Goal: Information Seeking & Learning: Find specific fact

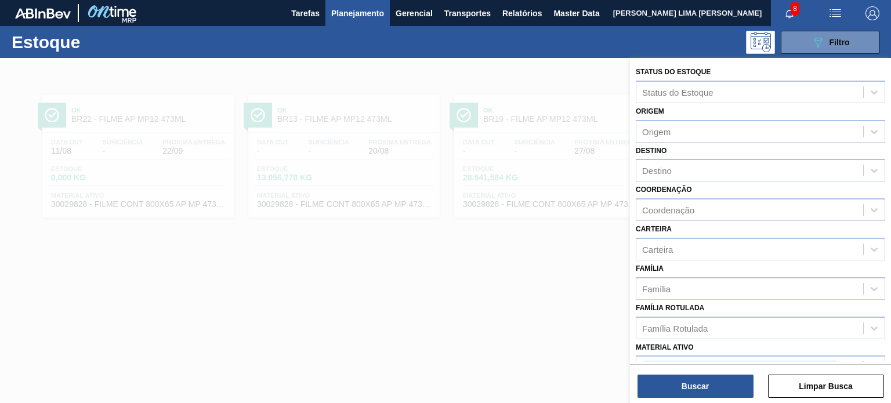
scroll to position [58, 0]
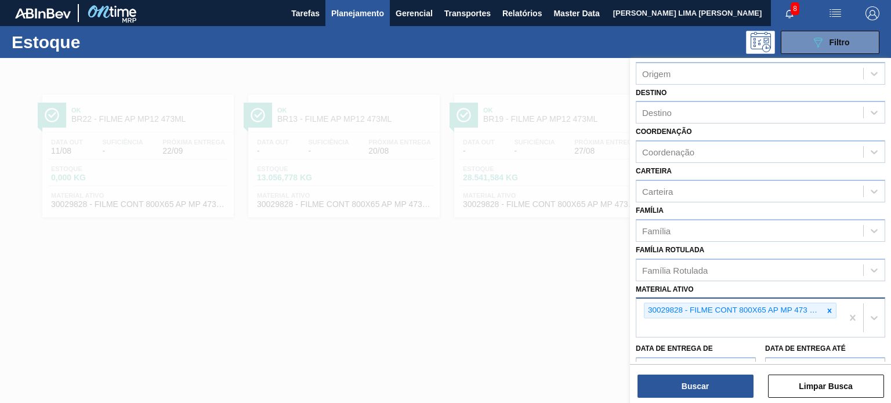
click at [833, 306] on div at bounding box center [829, 310] width 13 height 15
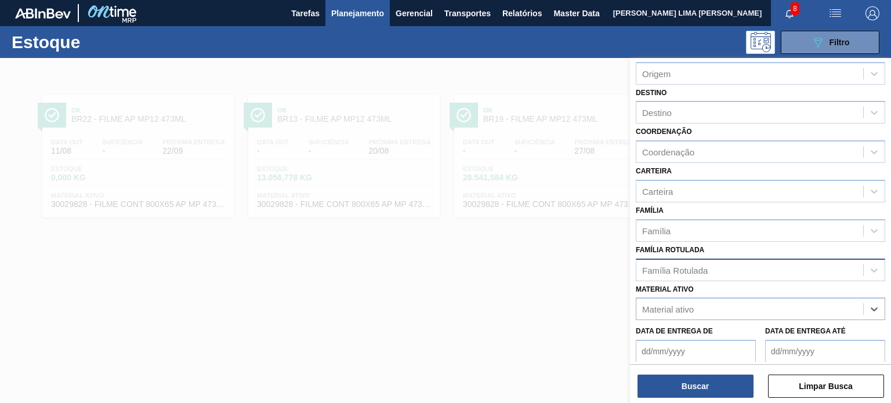
click at [762, 276] on div "Família Rotulada" at bounding box center [749, 270] width 227 height 17
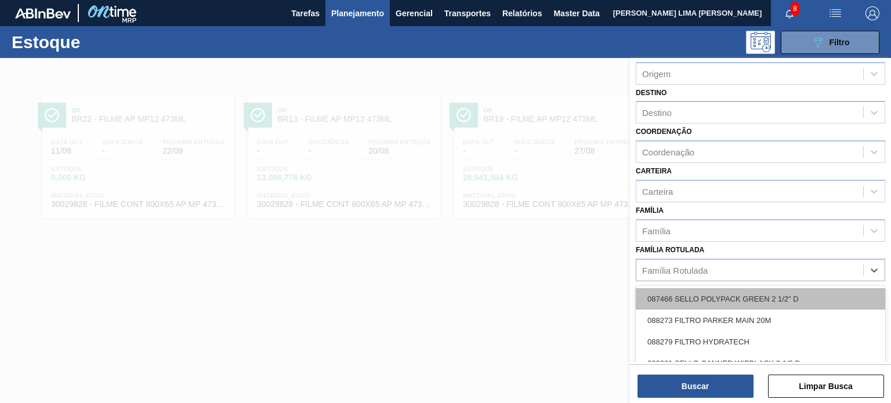
paste Rotulada "RÓTULO PLÁSTICO PC BLACK 2,5L H"
type Rotulada "RÓTULO PLÁSTICO PC BLACK 2,5L H"
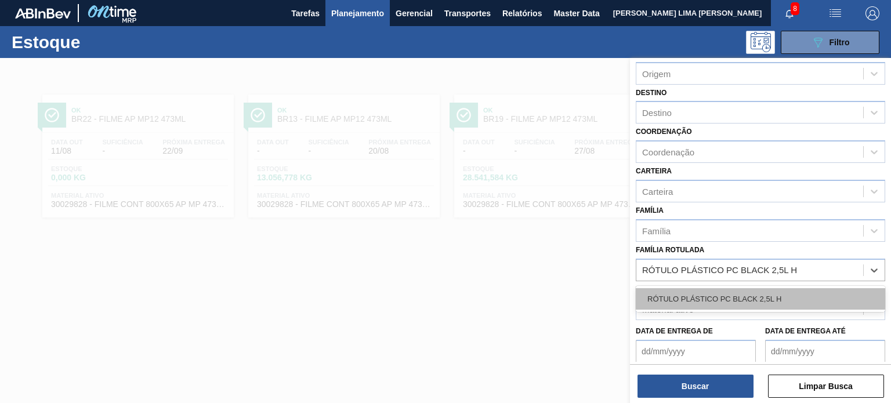
click at [722, 301] on div "RÓTULO PLÁSTICO PC BLACK 2,5L H" at bounding box center [760, 298] width 249 height 21
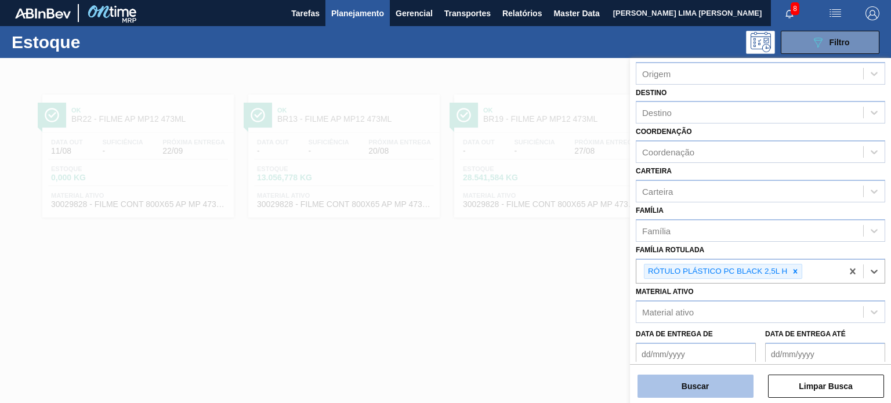
click at [725, 396] on button "Buscar" at bounding box center [696, 386] width 116 height 23
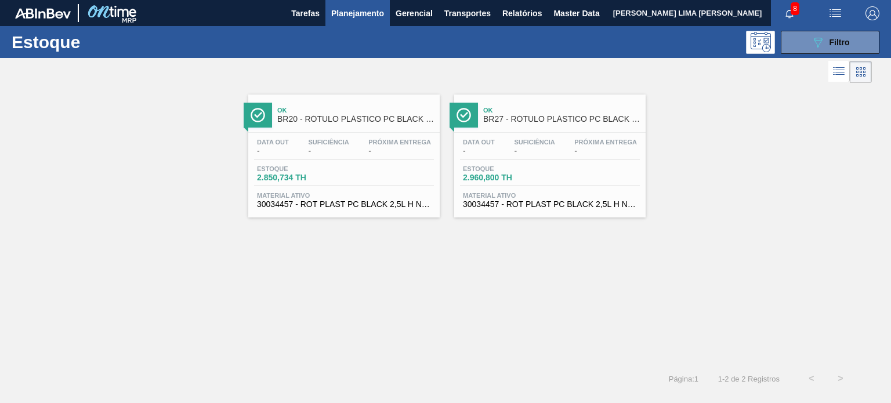
click at [862, 17] on span "button" at bounding box center [873, 13] width 28 height 14
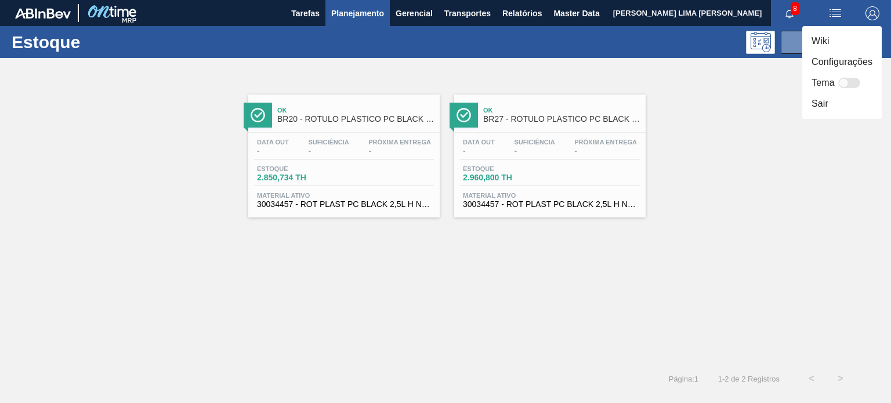
click at [867, 17] on div at bounding box center [445, 201] width 891 height 403
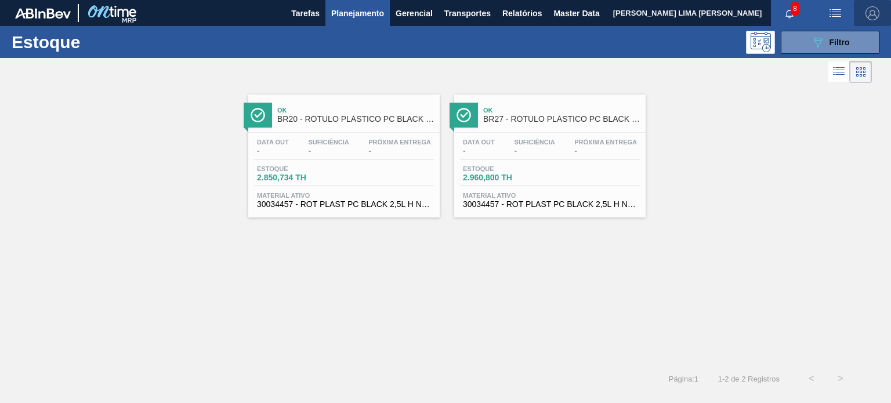
click at [872, 16] on img "button" at bounding box center [873, 13] width 14 height 14
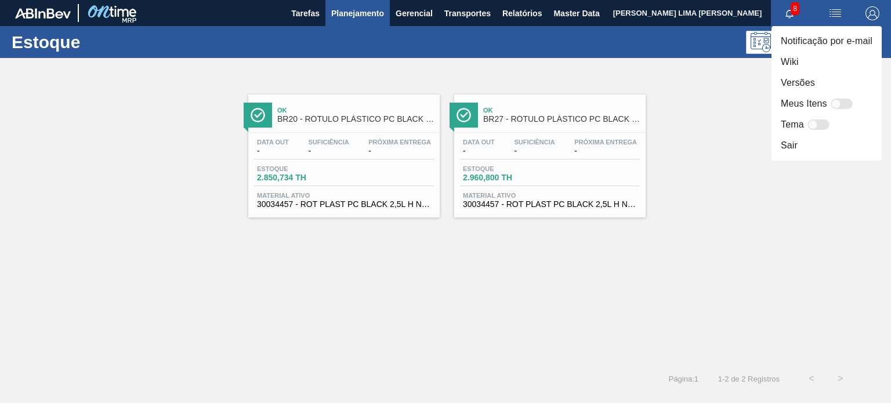
click at [841, 104] on div at bounding box center [842, 104] width 22 height 10
checkbox input "false"
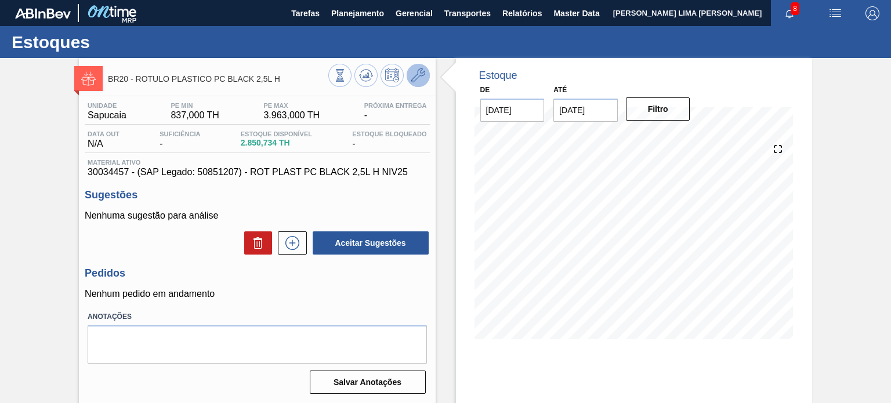
click at [411, 79] on icon at bounding box center [418, 75] width 14 height 14
checkbox input "true"
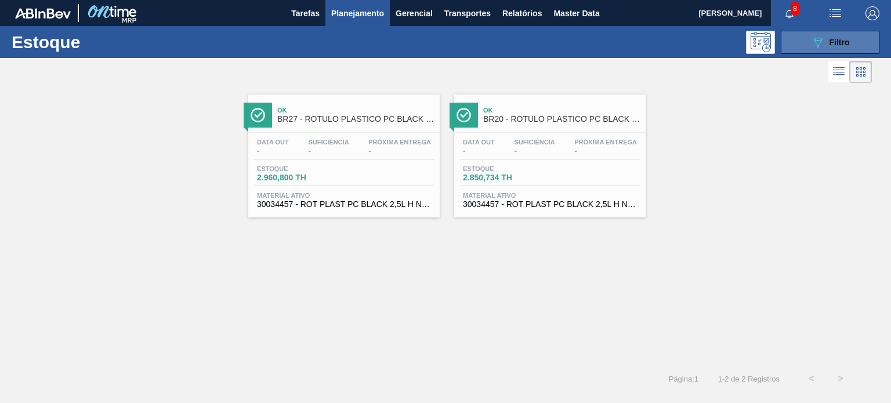
click at [817, 46] on icon "089F7B8B-B2A5-4AFE-B5C0-19BA573D28AC" at bounding box center [818, 42] width 14 height 14
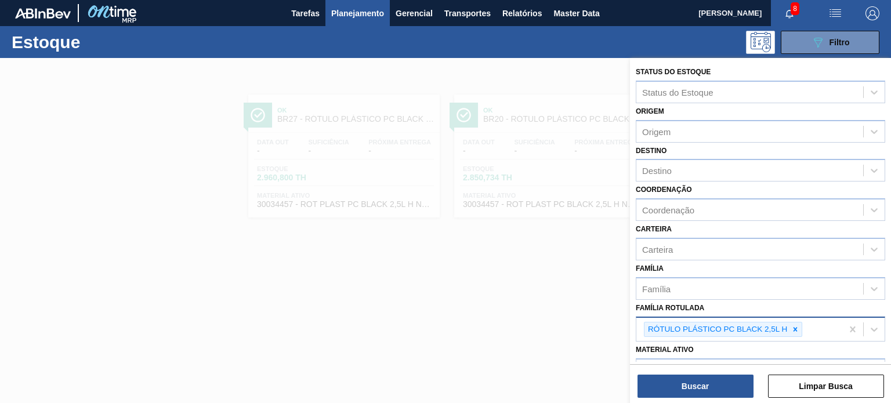
click at [792, 327] on icon at bounding box center [795, 329] width 8 height 8
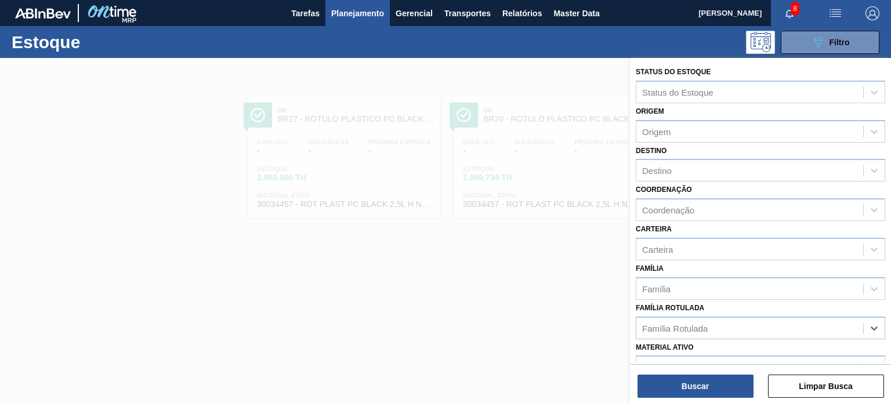
paste Rotulada "RÓTULO PLÁSTICO PC BLACK 2PACK1L H"
click at [755, 350] on div "No options" at bounding box center [760, 356] width 249 height 20
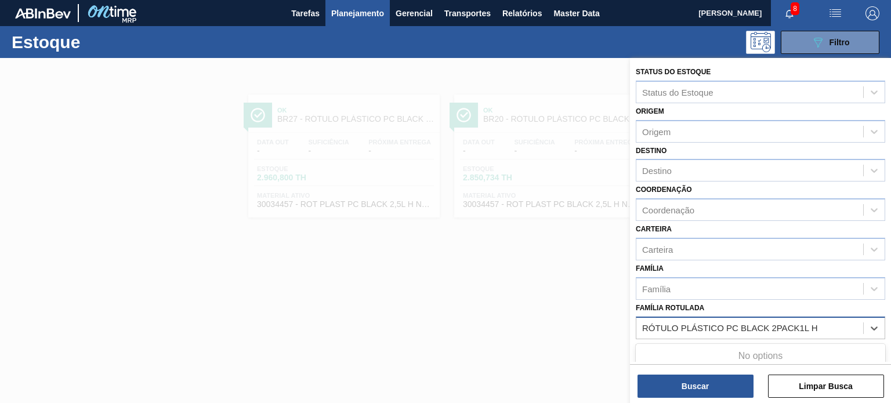
paste Rotulada "text"
type Rotulada "RÓTULO PLÁSTICO PC BLACK 2PACK1L H"
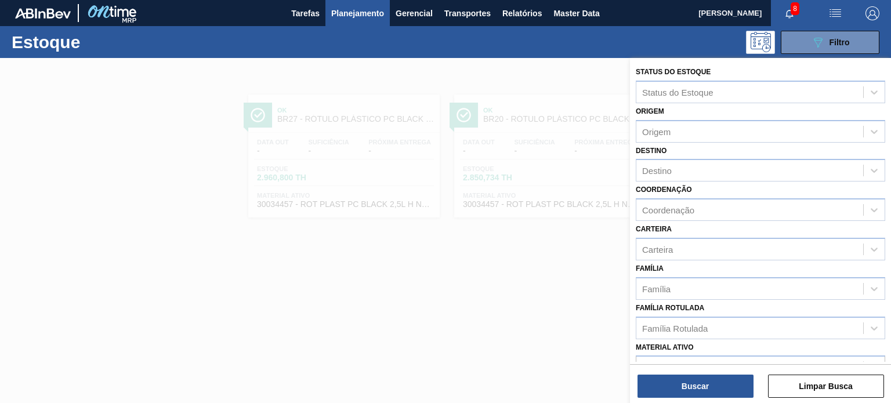
scroll to position [8, 0]
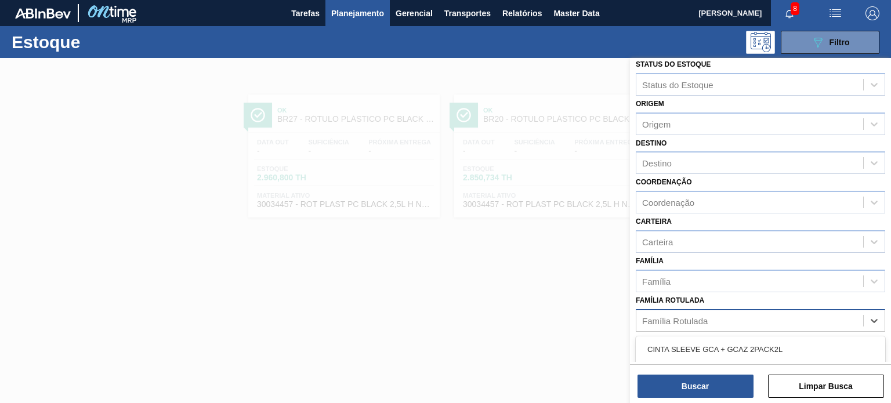
click at [731, 318] on div "Família Rotulada" at bounding box center [749, 320] width 227 height 17
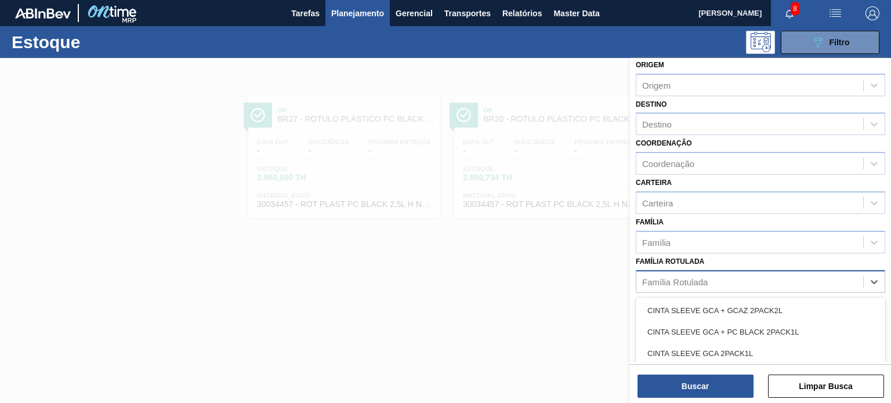
scroll to position [66, 0]
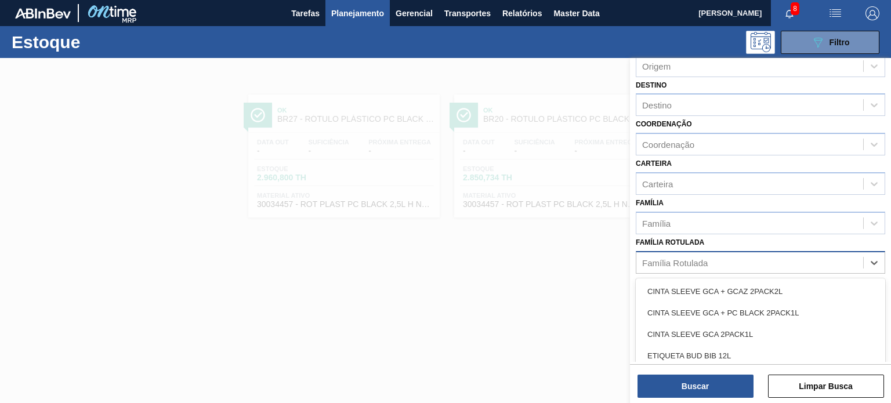
click at [718, 257] on div "Família Rotulada" at bounding box center [749, 262] width 227 height 17
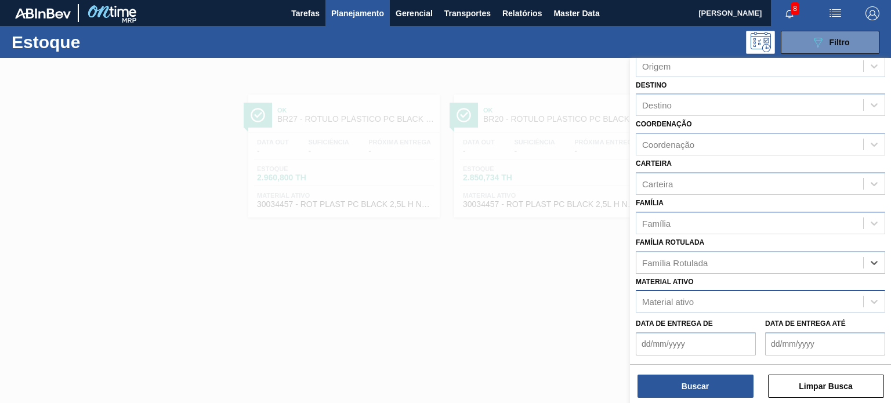
click at [708, 303] on div "Material ativo" at bounding box center [749, 302] width 227 height 17
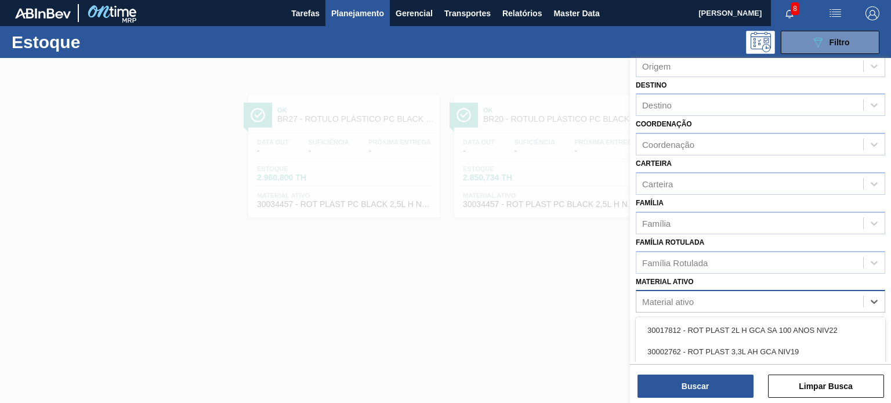
paste ativo "30018006"
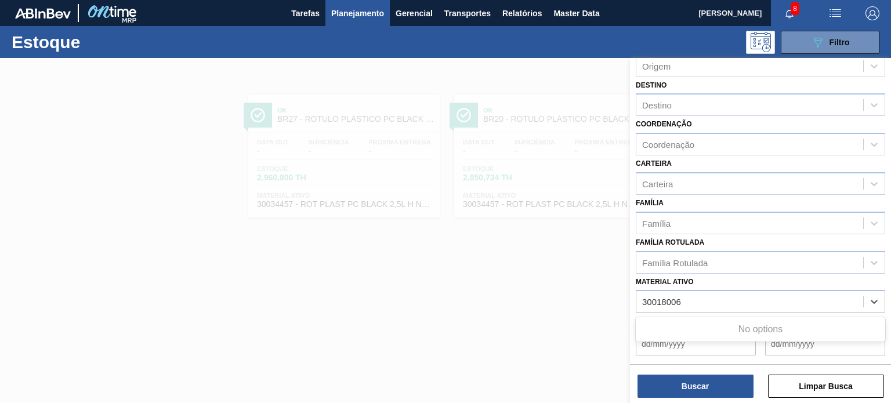
click at [723, 322] on div "No options" at bounding box center [760, 330] width 249 height 20
type ativo "30018006"
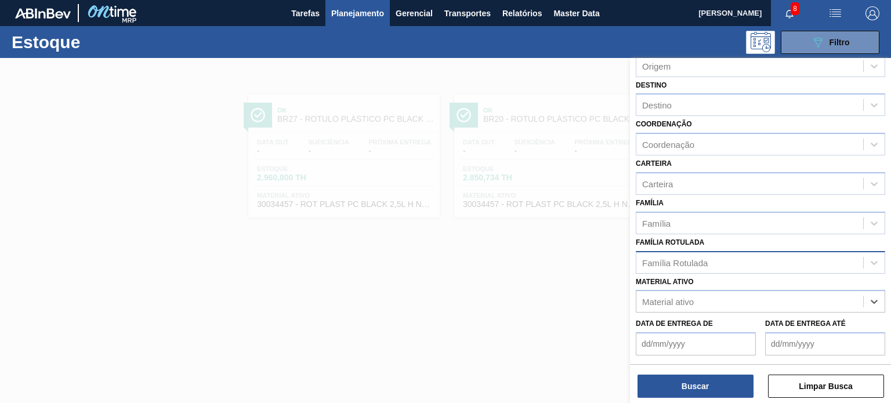
click at [683, 260] on div "Família Rotulada" at bounding box center [675, 263] width 66 height 10
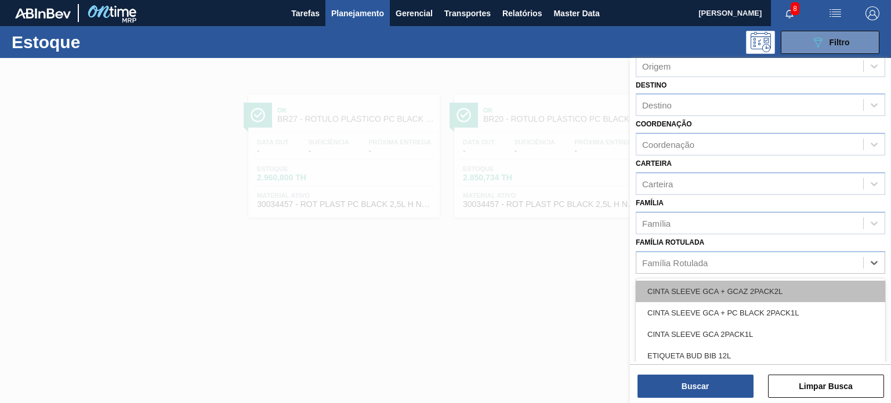
paste Rotulada "RÓTULO PLÁSTICO GCA 2PACK1L H"
type Rotulada "RÓTULO PLÁSTICO GCA 2PACK1L H"
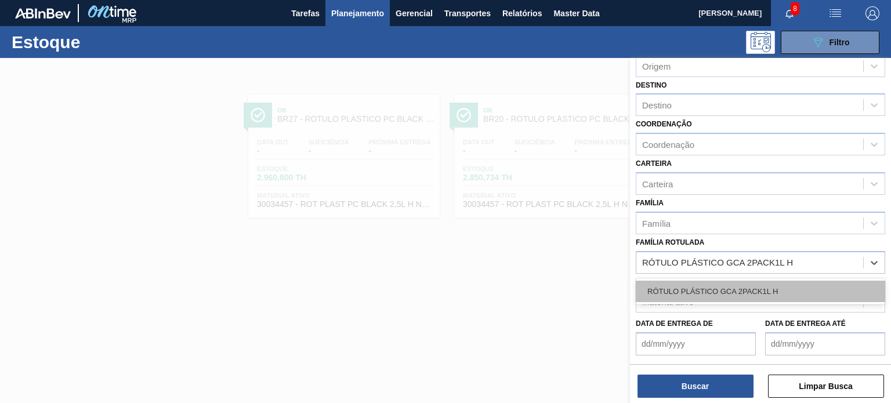
click at [681, 285] on div "RÓTULO PLÁSTICO GCA 2PACK1L H" at bounding box center [760, 291] width 249 height 21
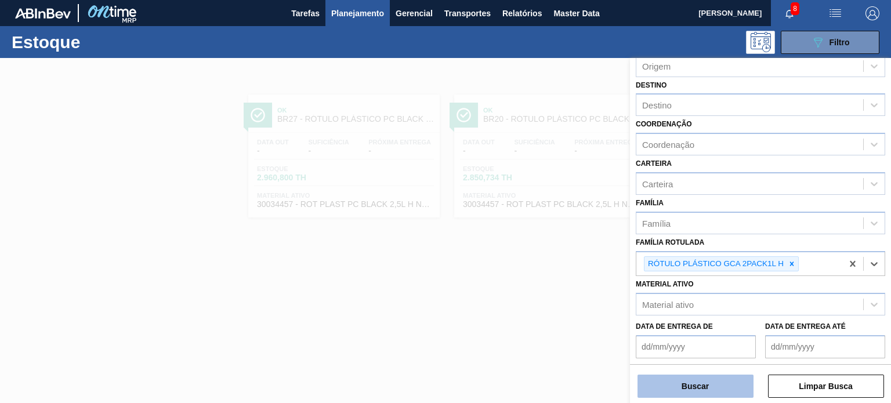
click at [685, 388] on button "Buscar" at bounding box center [696, 386] width 116 height 23
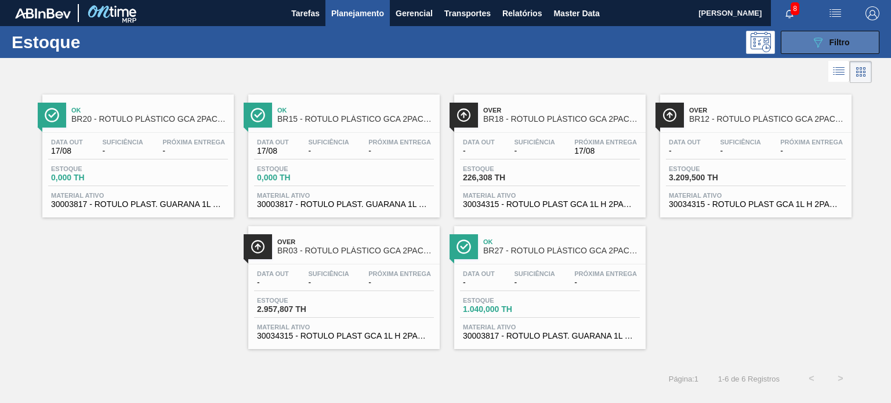
click at [812, 37] on icon "089F7B8B-B2A5-4AFE-B5C0-19BA573D28AC" at bounding box center [818, 42] width 14 height 14
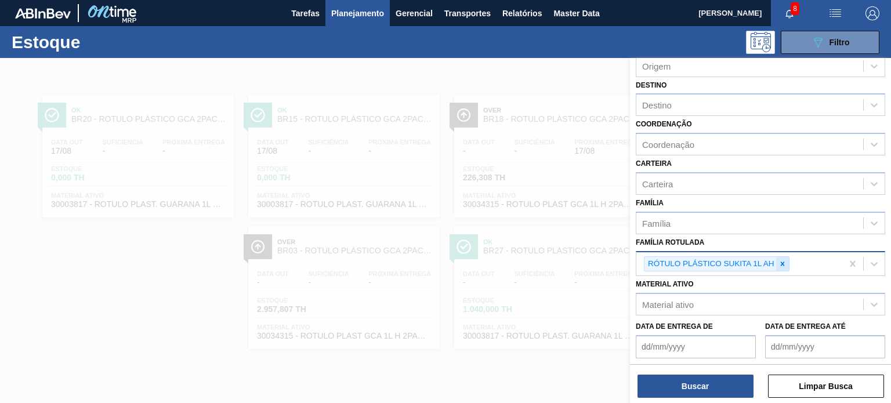
click at [783, 260] on icon at bounding box center [783, 264] width 8 height 8
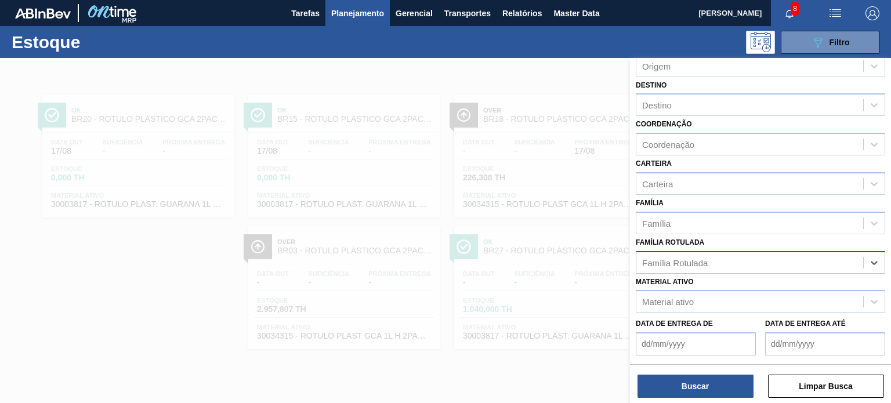
paste Rotulada "RÓTULO PLÁSTICO GCA 1L H"
type Rotulada "RÓTULO PLÁSTICO GCA 1L H"
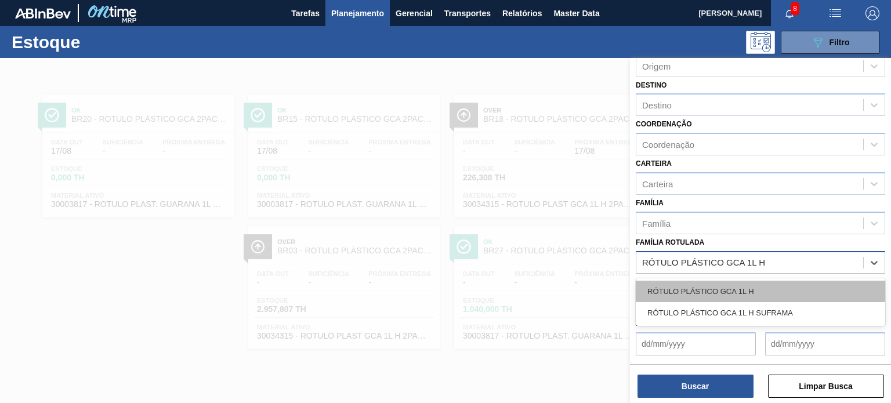
click at [751, 285] on div "RÓTULO PLÁSTICO GCA 1L H" at bounding box center [760, 291] width 249 height 21
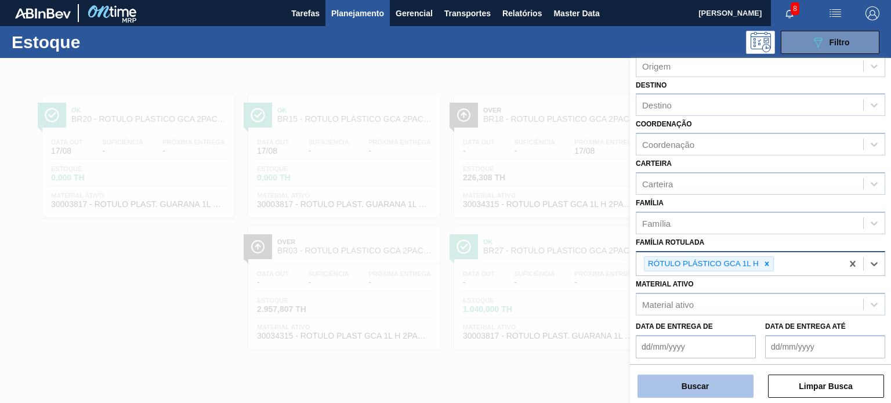
click at [716, 393] on button "Buscar" at bounding box center [696, 386] width 116 height 23
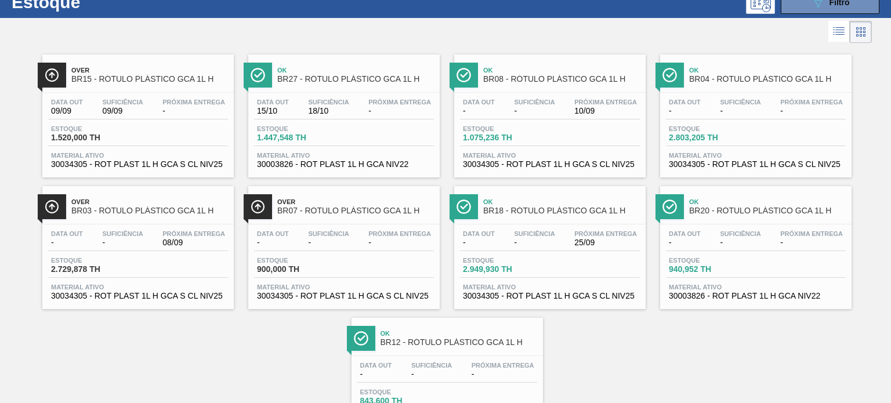
scroll to position [58, 0]
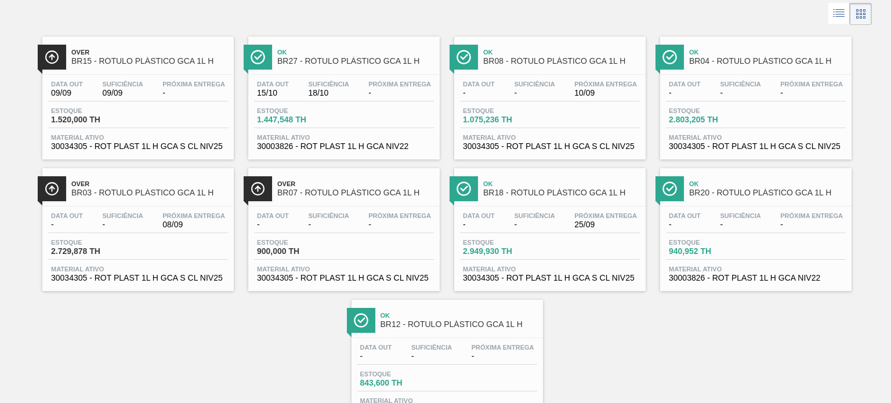
drag, startPoint x: 165, startPoint y: 205, endPoint x: 142, endPoint y: 310, distance: 107.0
click at [143, 310] on div "Over BR15 - RÓTULO PLÁSTICO GCA 1L H Data out 09/09 Suficiência 09/09 Próxima E…" at bounding box center [445, 225] width 891 height 395
click at [604, 340] on div "Over BR15 - RÓTULO PLÁSTICO GCA 1L H Data out 09/09 Suficiência 09/09 Próxima E…" at bounding box center [445, 225] width 891 height 395
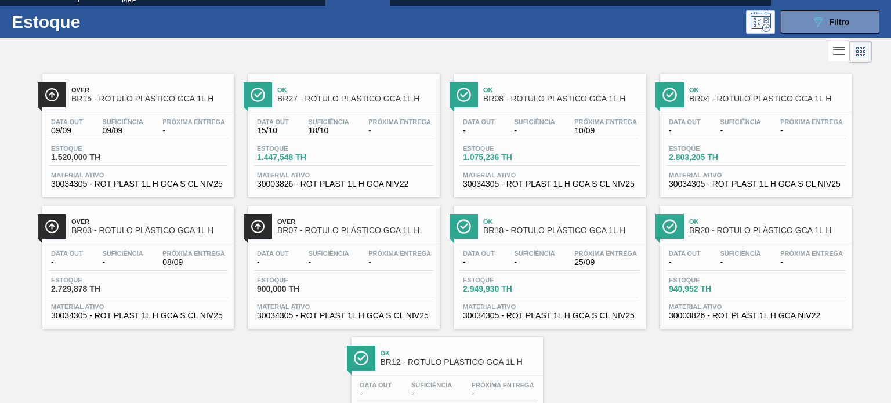
scroll to position [0, 0]
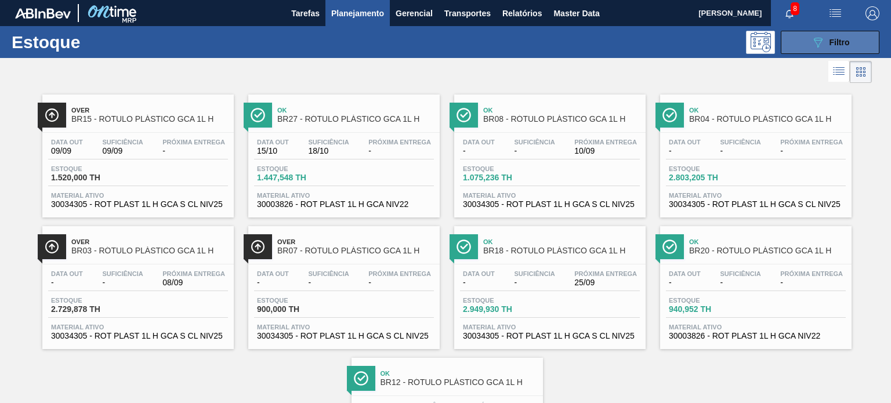
click at [805, 53] on button "089F7B8B-B2A5-4AFE-B5C0-19BA573D28AC Filtro" at bounding box center [830, 42] width 99 height 23
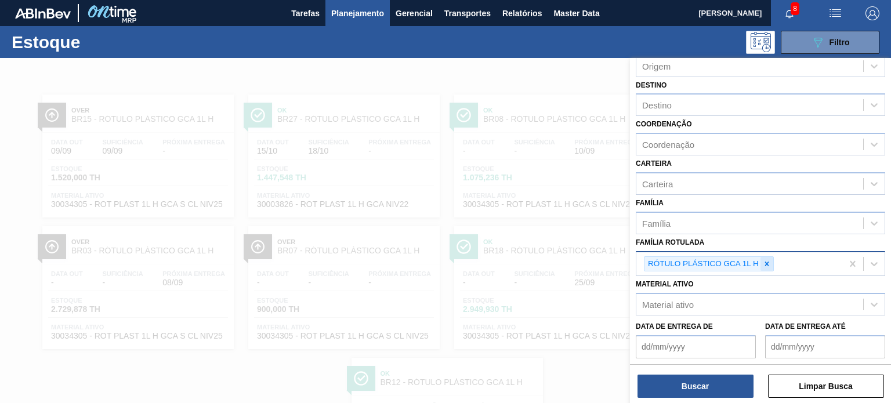
click at [769, 266] on div at bounding box center [767, 264] width 13 height 15
paste Rotulada "RÓTULO PLÁSTICO SUKITA 200ML H"
type Rotulada "RÓTULO PLÁSTICO SUKITA 200ML H"
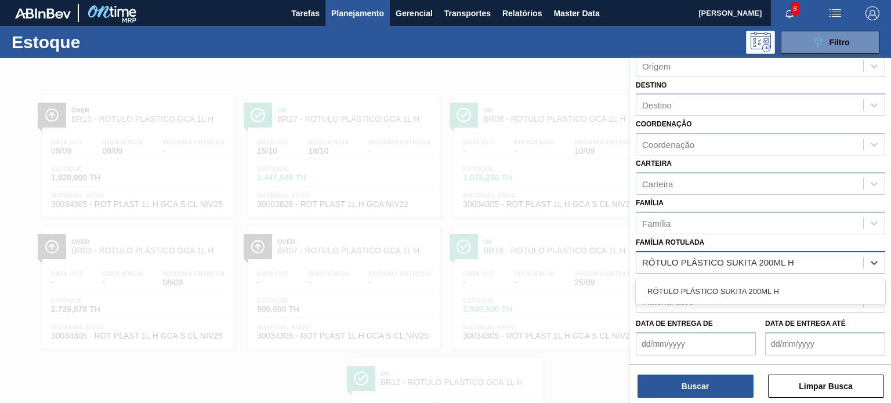
drag, startPoint x: 754, startPoint y: 276, endPoint x: 729, endPoint y: 330, distance: 59.4
click at [744, 288] on div "RÓTULO PLÁSTICO SUKITA 200ML H" at bounding box center [760, 291] width 249 height 21
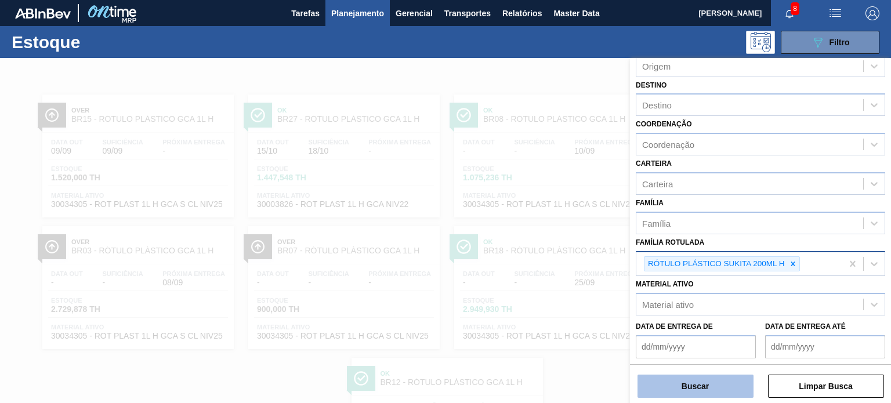
click at [715, 385] on button "Buscar" at bounding box center [696, 386] width 116 height 23
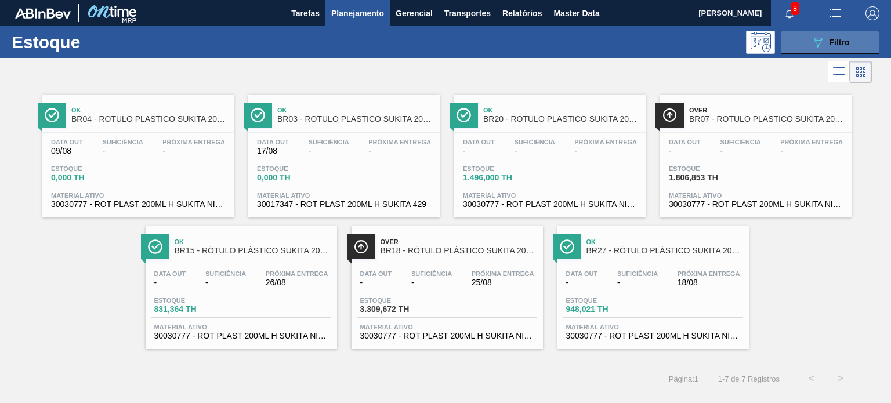
click at [826, 46] on div "089F7B8B-B2A5-4AFE-B5C0-19BA573D28AC Filtro" at bounding box center [830, 42] width 39 height 14
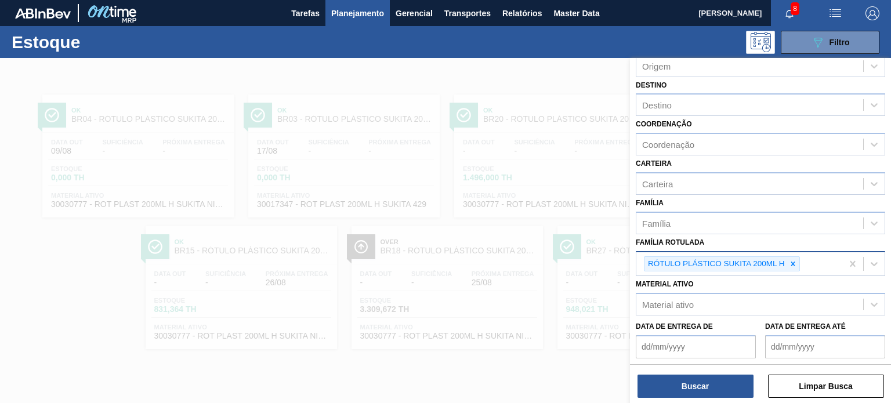
click at [795, 262] on icon at bounding box center [793, 264] width 8 height 8
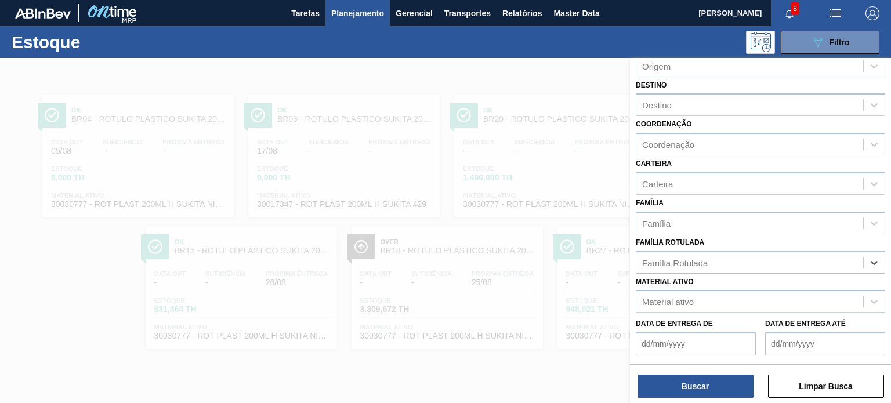
paste Rotulada "RÓTULO PLÁSTICO PC 3L H"
type Rotulada "RÓTULO PLÁSTICO PC 3L H"
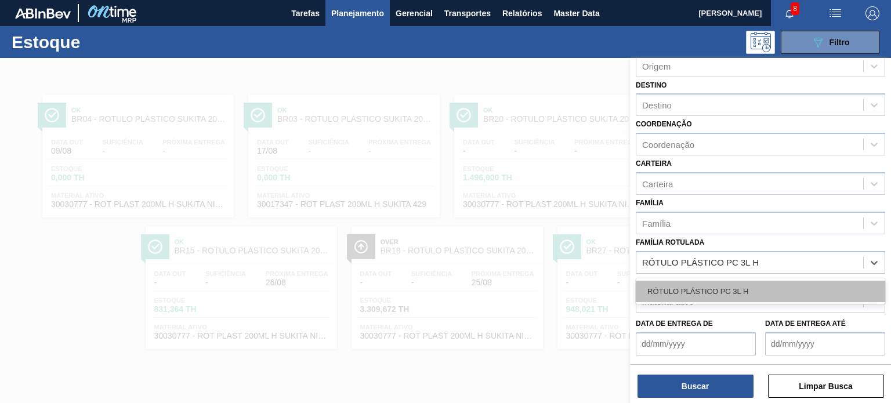
click at [736, 283] on div "RÓTULO PLÁSTICO PC 3L H" at bounding box center [760, 291] width 249 height 21
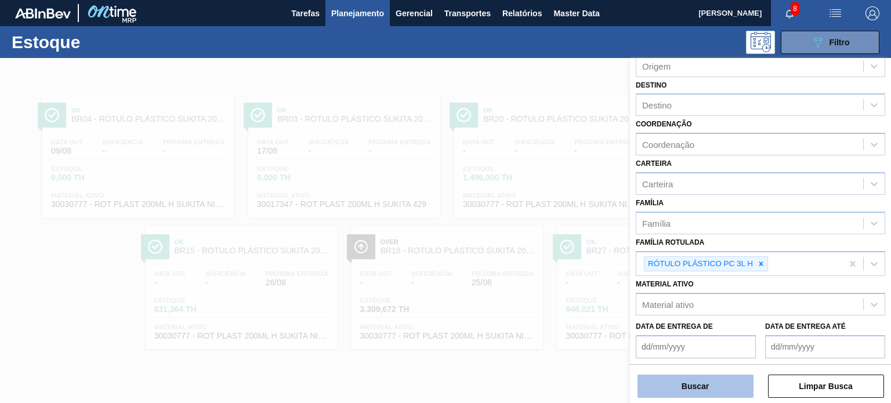
click at [722, 385] on button "Buscar" at bounding box center [696, 386] width 116 height 23
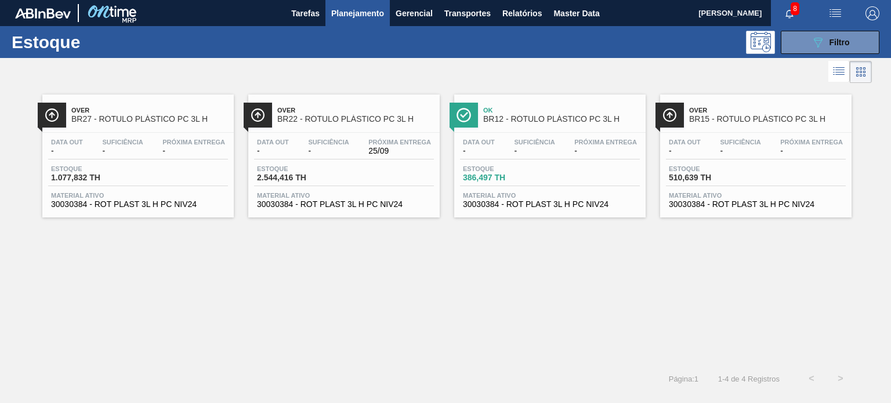
drag, startPoint x: 594, startPoint y: 139, endPoint x: 721, endPoint y: 138, distance: 127.1
drag, startPoint x: 875, startPoint y: 28, endPoint x: 866, endPoint y: 34, distance: 10.5
click at [874, 28] on div "Estoque 089F7B8B-B2A5-4AFE-B5C0-19BA573D28AC Filtro" at bounding box center [445, 42] width 891 height 32
click at [860, 41] on button "089F7B8B-B2A5-4AFE-B5C0-19BA573D28AC Filtro" at bounding box center [830, 42] width 99 height 23
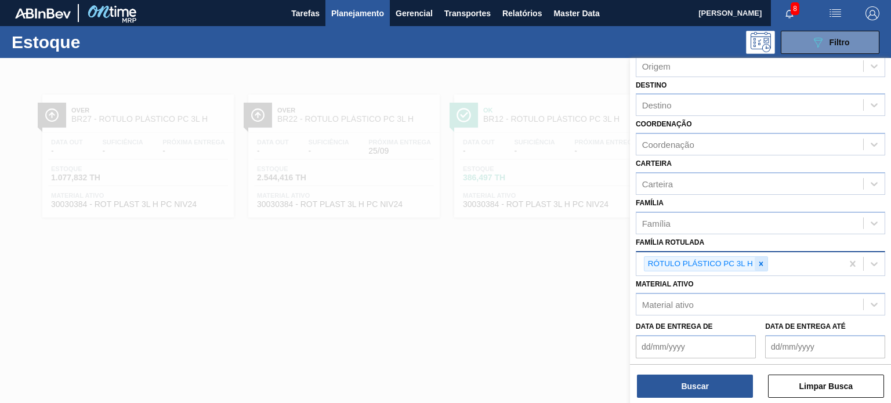
click at [755, 263] on div at bounding box center [761, 264] width 13 height 15
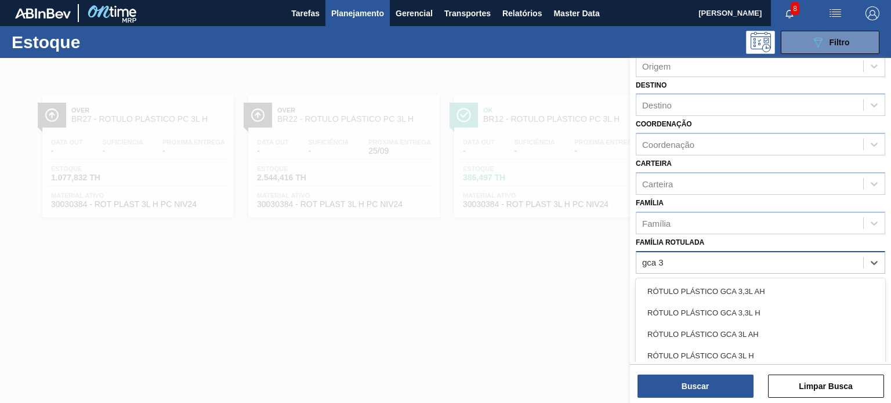
type Rotulada "gca 3l"
click at [752, 313] on div "RÓTULO PLÁSTICO GCA 3L H" at bounding box center [760, 312] width 249 height 21
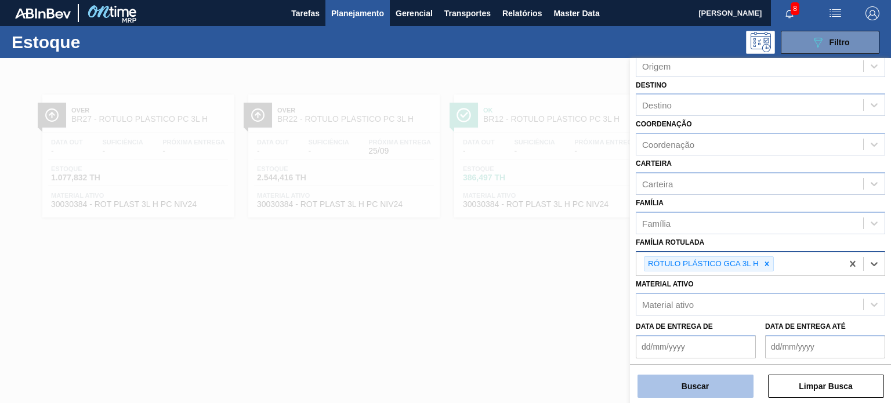
click at [727, 383] on button "Buscar" at bounding box center [696, 386] width 116 height 23
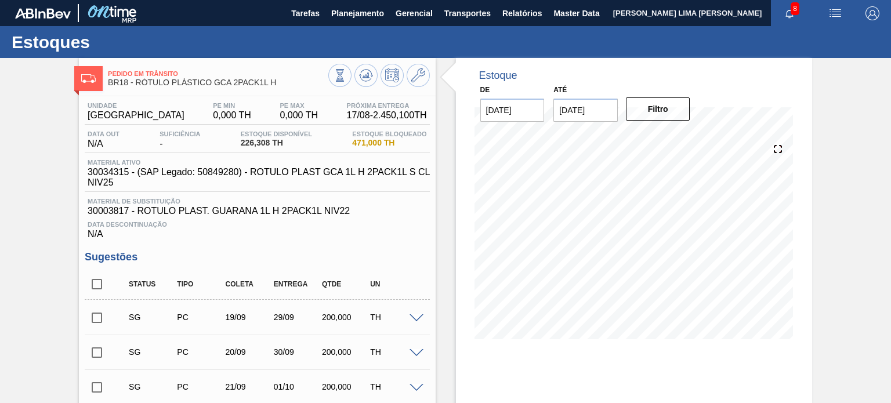
click at [410, 86] on div at bounding box center [379, 77] width 102 height 26
click at [417, 79] on icon at bounding box center [418, 75] width 14 height 14
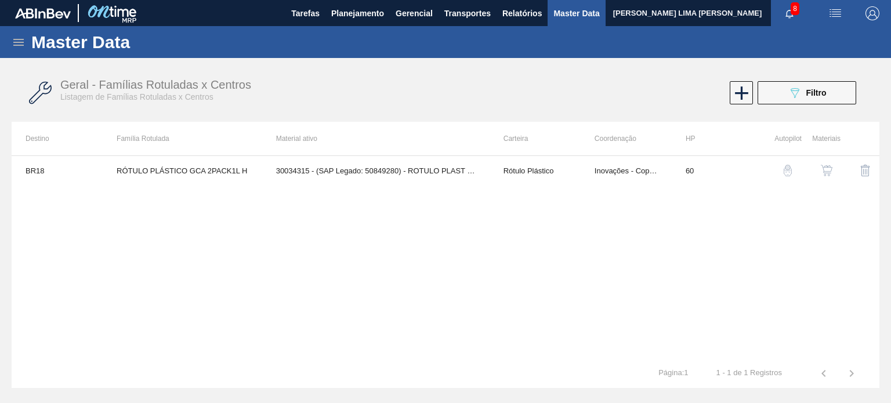
click at [352, 223] on div "BR18 RÓTULO PLÁSTICO GCA 2PACK1L H 30034315 - (SAP Legado: 50849280) - ROTULO P…" at bounding box center [446, 257] width 868 height 204
click at [348, 13] on span "Planejamento" at bounding box center [357, 13] width 53 height 14
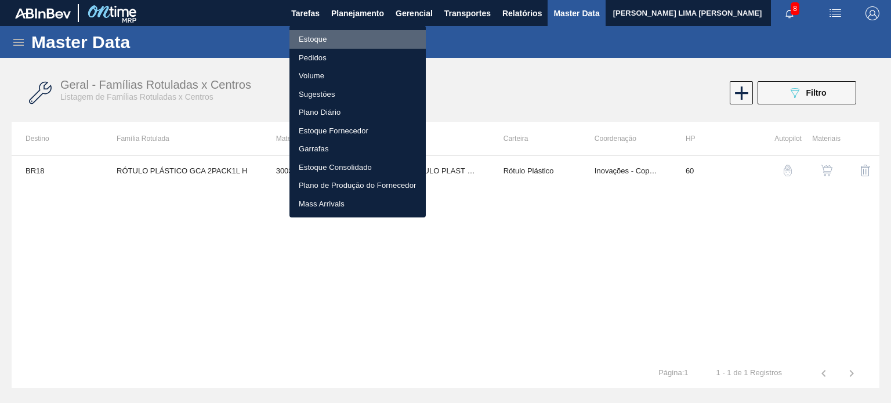
click at [324, 37] on li "Estoque" at bounding box center [357, 39] width 136 height 19
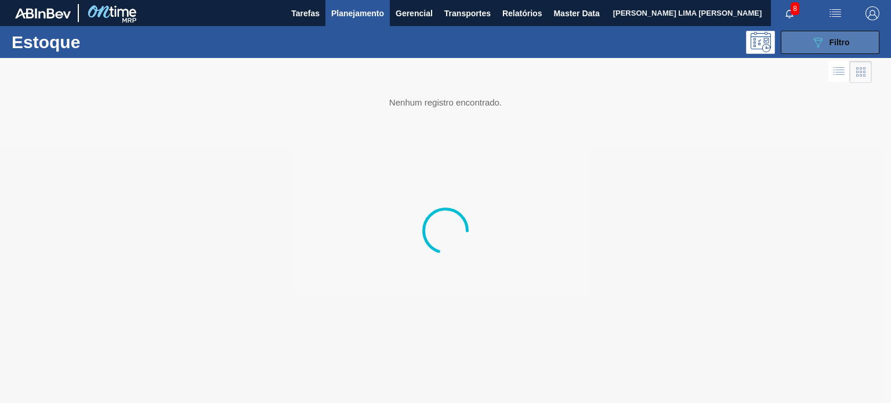
drag, startPoint x: 802, startPoint y: 62, endPoint x: 810, endPoint y: 49, distance: 15.4
click at [804, 61] on div at bounding box center [445, 230] width 891 height 345
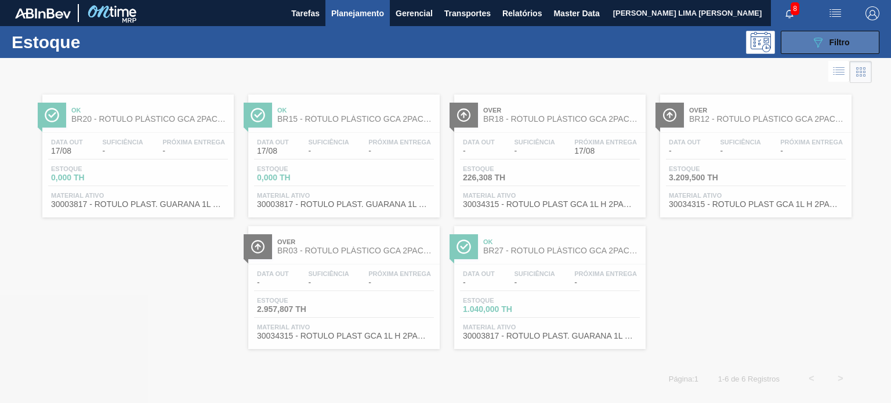
click at [814, 39] on icon at bounding box center [818, 43] width 9 height 10
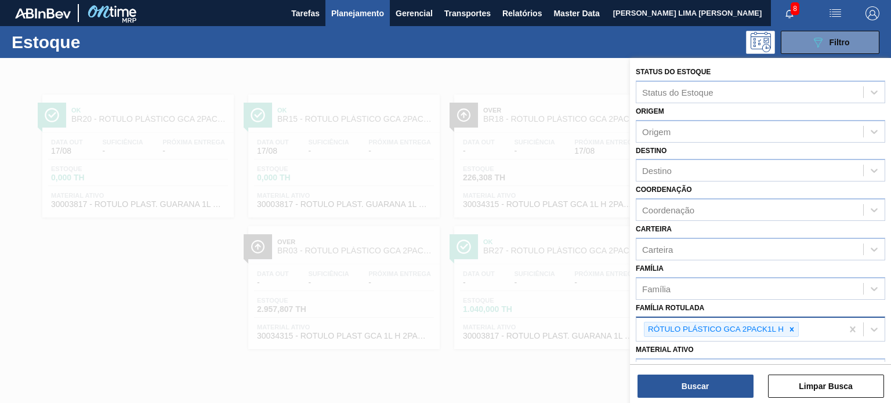
drag, startPoint x: 772, startPoint y: 312, endPoint x: 784, endPoint y: 319, distance: 14.8
click at [773, 312] on div "Família Rotulada RÓTULO PLÁSTICO GCA 2PACK1L H" at bounding box center [760, 321] width 249 height 42
click at [787, 323] on div at bounding box center [791, 330] width 13 height 15
paste Rotulada "RÓTULO PLÁSTICO SUKITA 1L AH"
type Rotulada "RÓTULO PLÁSTICO SUKITA 1L AH"
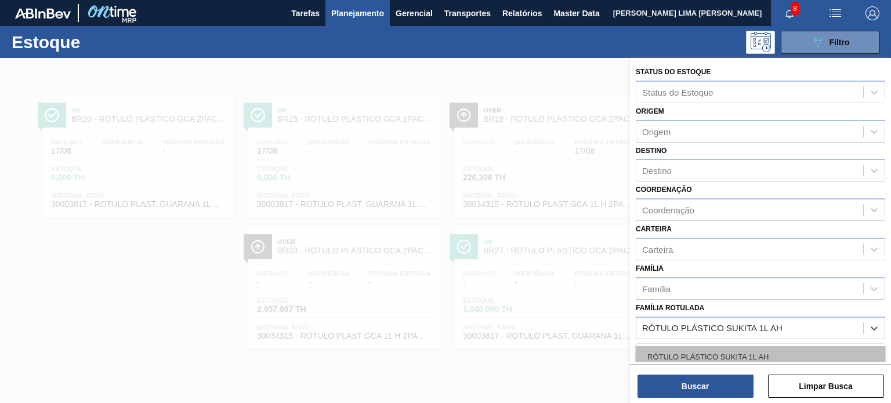
click at [723, 352] on div "RÓTULO PLÁSTICO SUKITA 1L AH" at bounding box center [760, 356] width 249 height 21
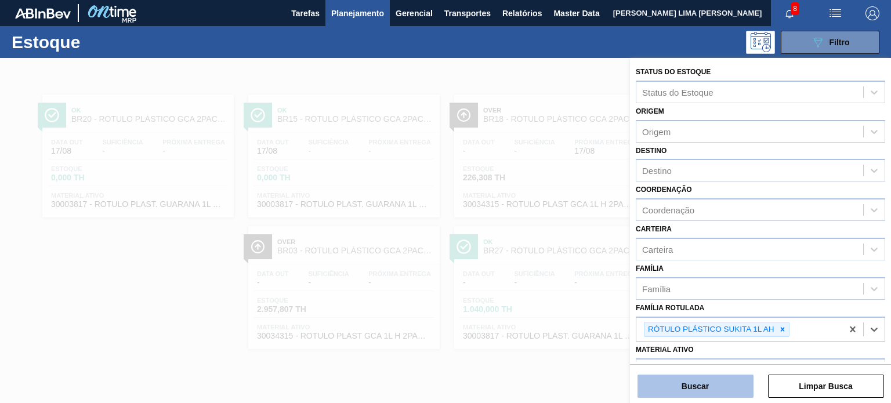
click at [717, 378] on button "Buscar" at bounding box center [696, 386] width 116 height 23
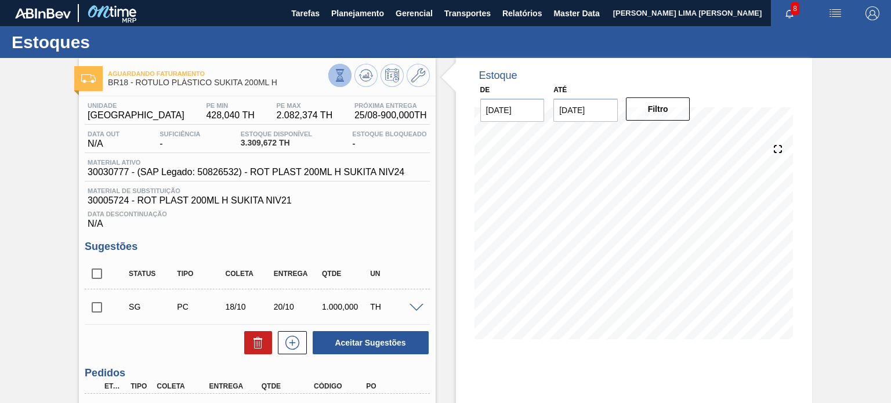
click at [341, 71] on icon at bounding box center [340, 75] width 13 height 13
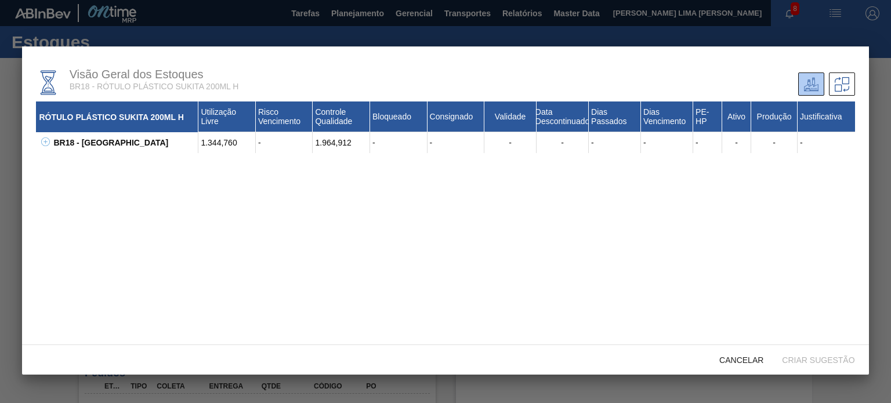
click at [50, 144] on div "BR18 - [GEOGRAPHIC_DATA] 1.344,760 - 1.964,912 - - - - - - - - - - 30017347 - R…" at bounding box center [445, 142] width 819 height 21
drag, startPoint x: 55, startPoint y: 144, endPoint x: 46, endPoint y: 143, distance: 8.2
click at [50, 144] on div "BR18 - [GEOGRAPHIC_DATA] 1.344,760 - 1.964,912 - - - - - - - - - - 30017347 - R…" at bounding box center [445, 142] width 819 height 21
click at [46, 143] on icon at bounding box center [45, 141] width 9 height 9
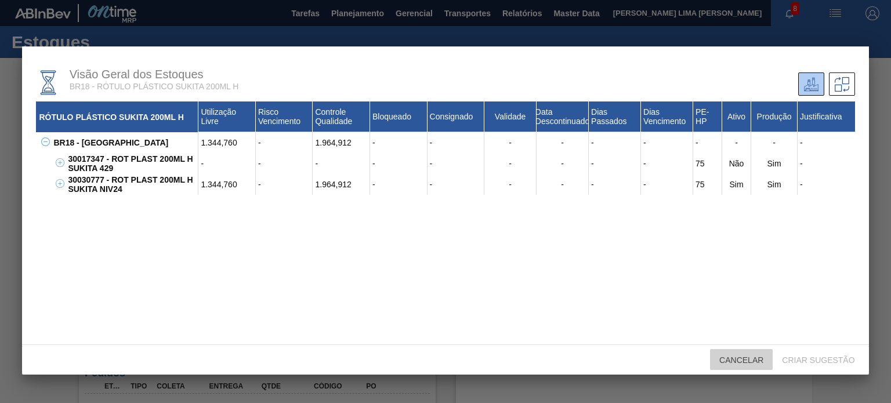
click at [748, 358] on span "Cancelar" at bounding box center [741, 360] width 63 height 9
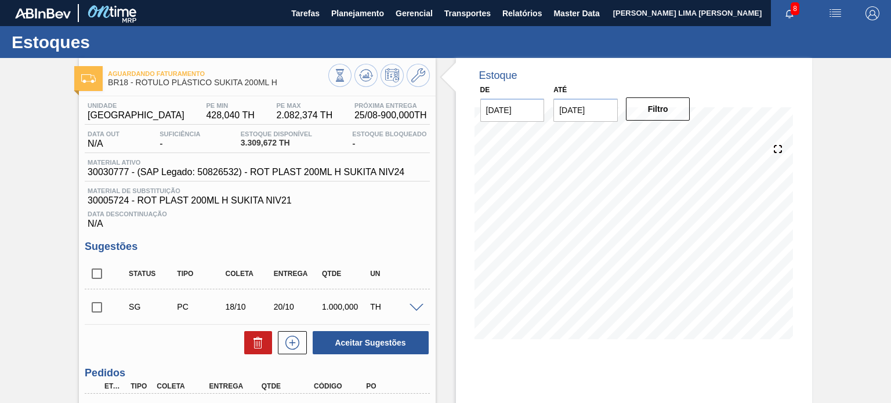
click at [376, 179] on div "Material ativo 30030777 - (SAP Legado: 50826532) - ROT PLAST 200ML H SUKITA NIV…" at bounding box center [257, 170] width 345 height 23
click at [374, 175] on span "30030777 - (SAP Legado: 50826532) - ROT PLAST 200ML H SUKITA NIV24" at bounding box center [246, 172] width 317 height 10
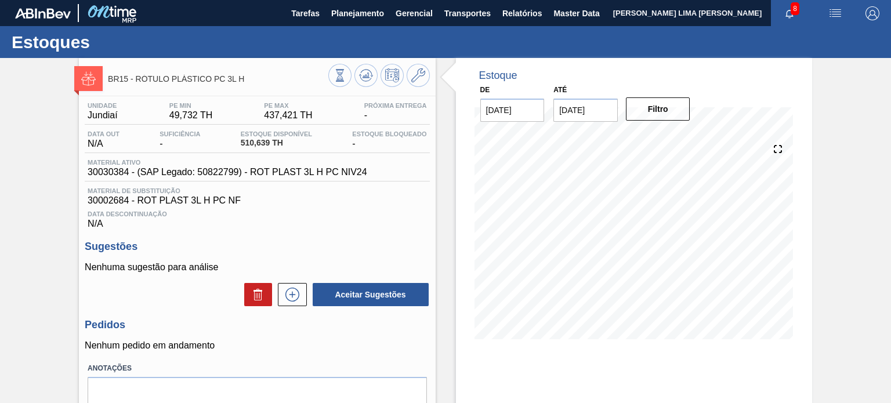
click at [329, 88] on div at bounding box center [379, 77] width 102 height 26
click at [328, 81] on button at bounding box center [339, 75] width 23 height 23
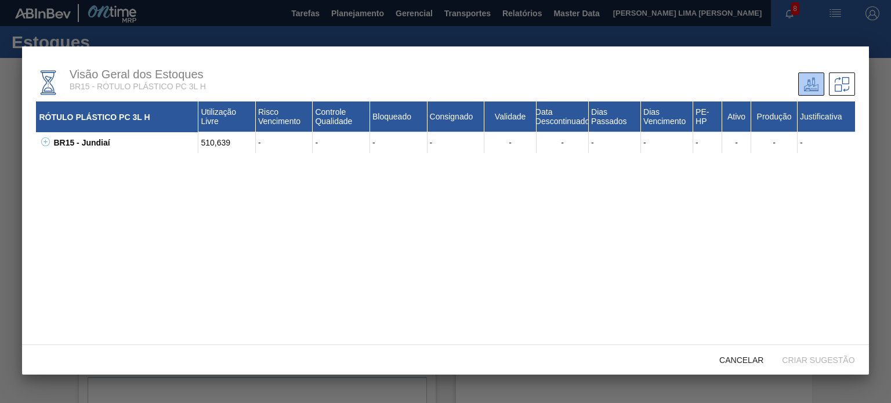
click at [47, 141] on icon at bounding box center [45, 141] width 9 height 9
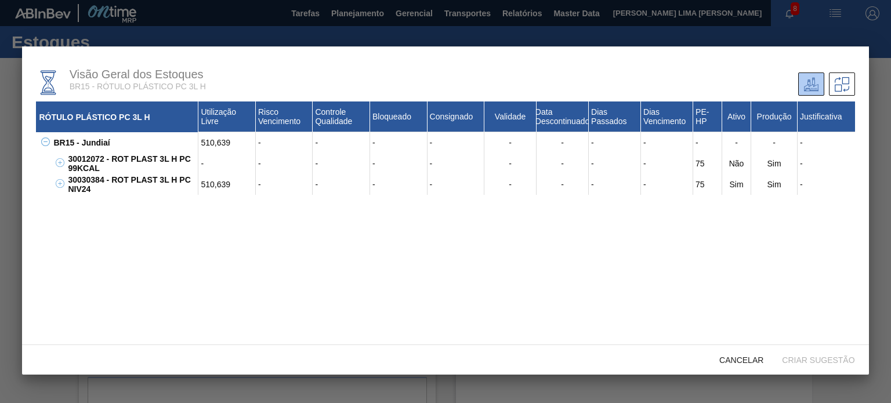
click at [130, 183] on div "30030384 - ROT PLAST 3L H PC NIV24" at bounding box center [131, 184] width 133 height 21
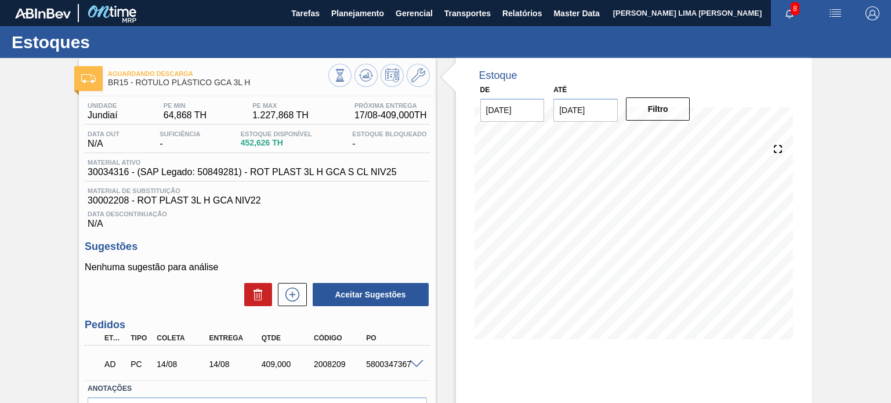
click at [204, 82] on span "BR15 - RÓTULO PLÁSTICO GCA 3L H" at bounding box center [218, 82] width 220 height 9
click at [160, 84] on span "BR15 - RÓTULO PLÁSTICO GCA 3L H" at bounding box center [218, 82] width 220 height 9
drag, startPoint x: 136, startPoint y: 81, endPoint x: 267, endPoint y: 85, distance: 131.2
click at [267, 85] on span "BR15 - RÓTULO PLÁSTICO GCA 3L H" at bounding box center [218, 82] width 220 height 9
copy span "RÓTULO PLÁSTICO GCA 3L H"
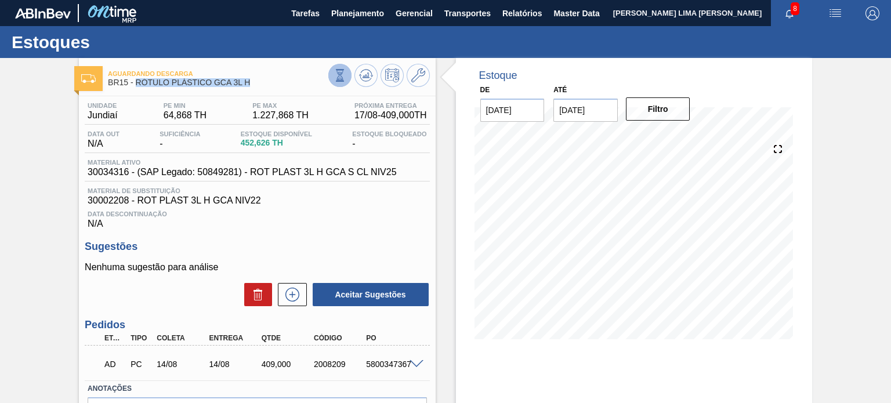
click at [346, 83] on button at bounding box center [339, 75] width 23 height 23
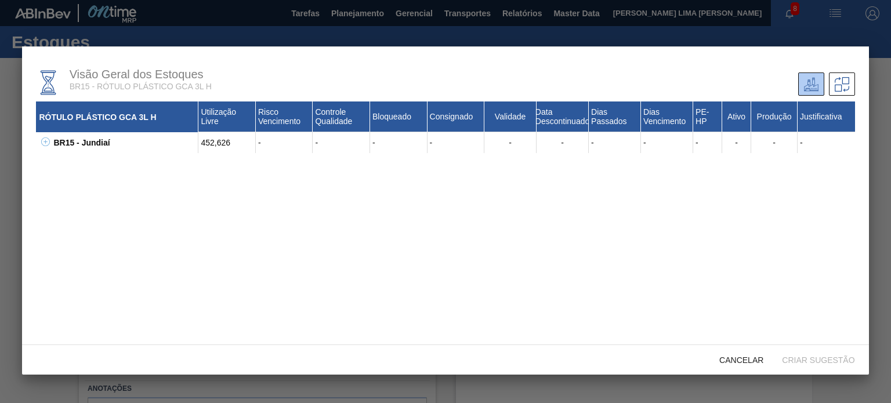
click at [46, 141] on icon at bounding box center [45, 141] width 9 height 9
click at [116, 158] on div "30002208 - ROT PLAST 3L H GCA NIV22" at bounding box center [131, 163] width 133 height 21
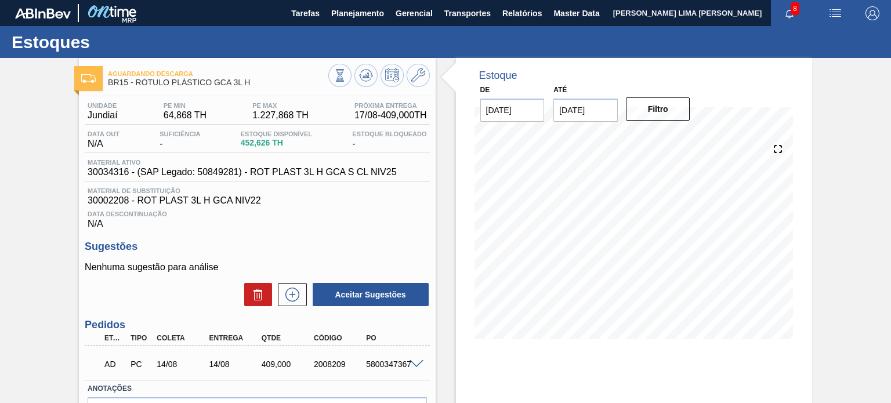
click at [249, 176] on span "30034316 - (SAP Legado: 50849281) - ROT PLAST 3L H GCA S CL NIV25" at bounding box center [242, 172] width 309 height 10
click at [278, 173] on span "30034316 - (SAP Legado: 50849281) - ROT PLAST 3L H GCA S CL NIV25" at bounding box center [242, 172] width 309 height 10
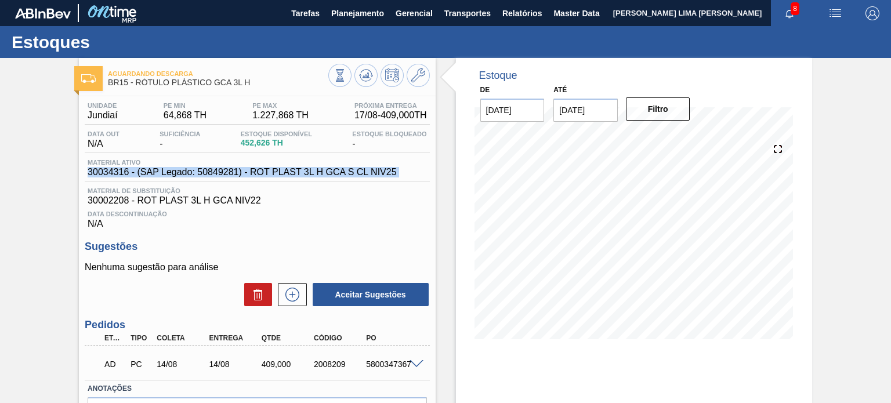
click at [278, 173] on span "30034316 - (SAP Legado: 50849281) - ROT PLAST 3L H GCA S CL NIV25" at bounding box center [242, 172] width 309 height 10
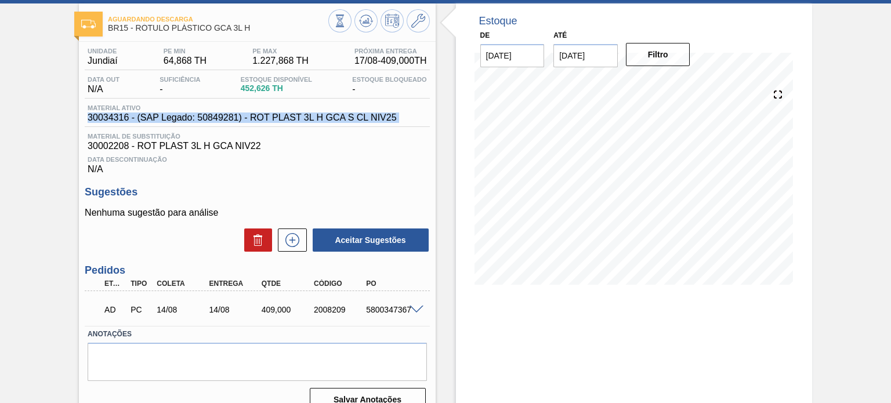
scroll to position [95, 0]
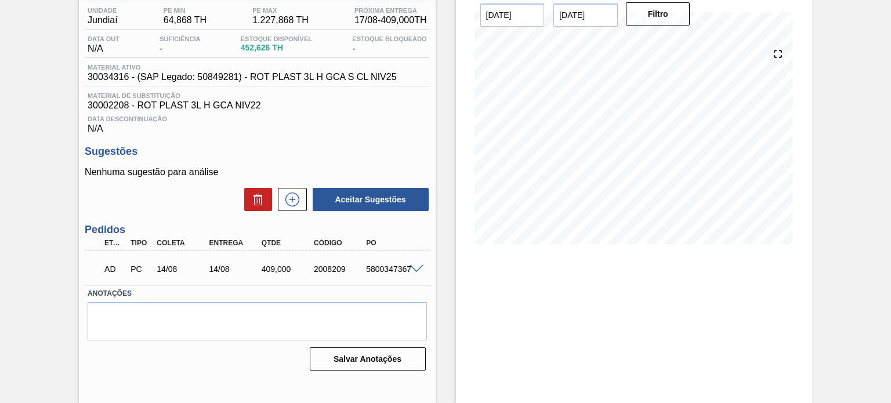
click at [417, 269] on span at bounding box center [417, 269] width 14 height 9
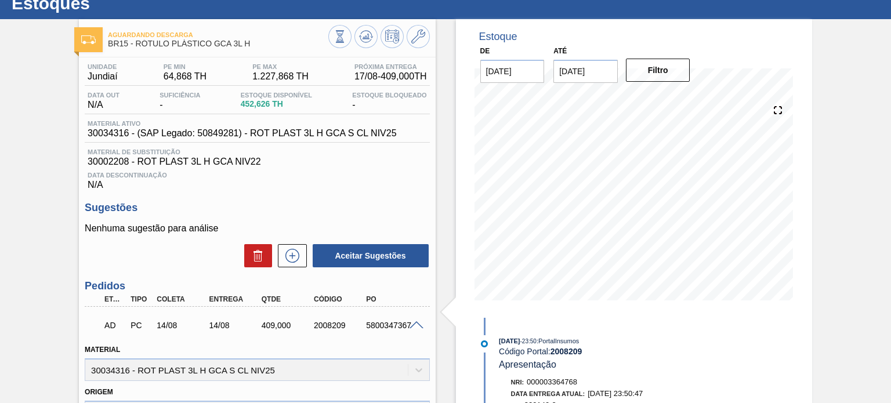
scroll to position [0, 0]
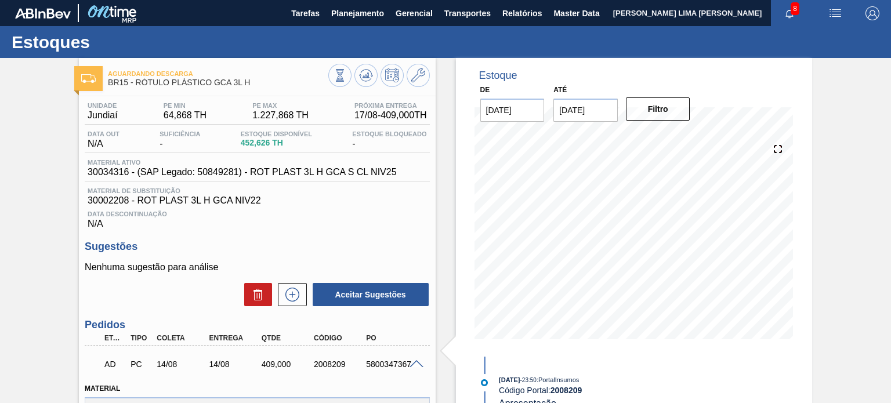
click at [241, 172] on span "30034316 - (SAP Legado: 50849281) - ROT PLAST 3L H GCA S CL NIV25" at bounding box center [242, 172] width 309 height 10
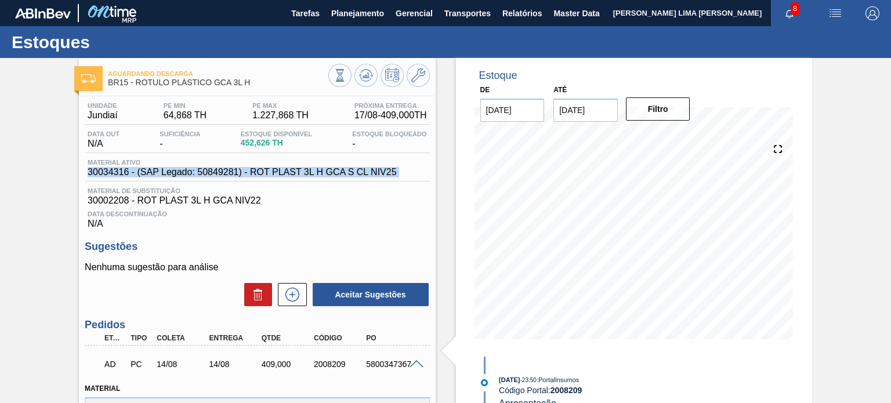
click at [241, 172] on span "30034316 - (SAP Legado: 50849281) - ROT PLAST 3L H GCA S CL NIV25" at bounding box center [242, 172] width 309 height 10
click at [334, 176] on span "30034316 - (SAP Legado: 50849281) - ROT PLAST 3L H GCA S CL NIV25" at bounding box center [242, 172] width 309 height 10
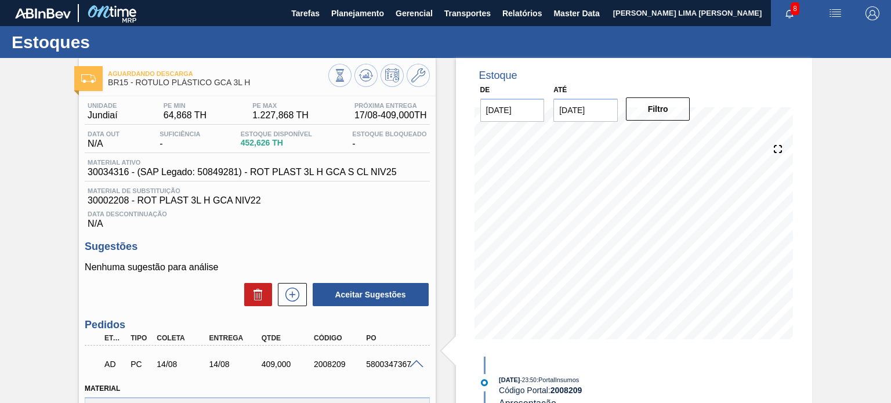
click at [266, 204] on span "30002208 - ROT PLAST 3L H GCA NIV22" at bounding box center [257, 200] width 339 height 10
click at [338, 78] on icon at bounding box center [340, 75] width 13 height 13
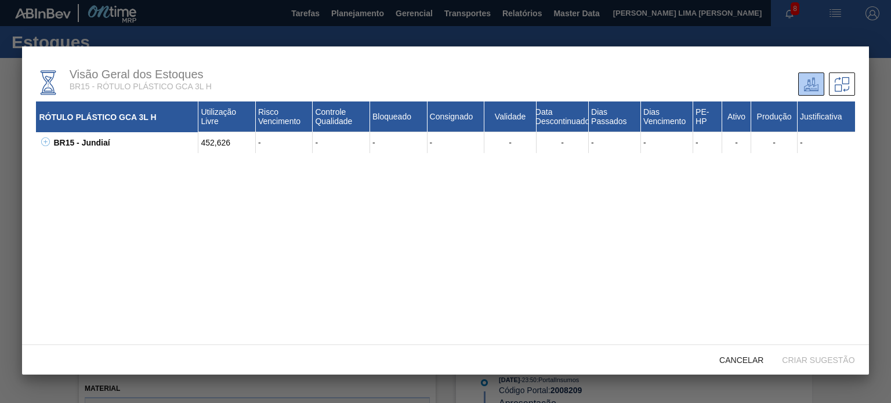
click at [48, 144] on icon at bounding box center [45, 141] width 9 height 9
